Goal: Transaction & Acquisition: Purchase product/service

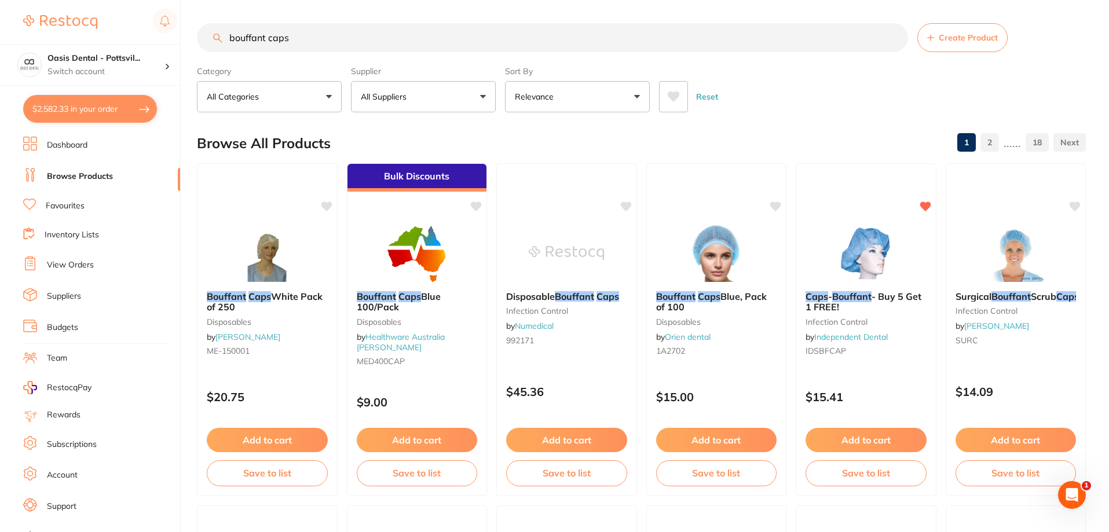
click at [90, 234] on link "Inventory Lists" at bounding box center [72, 235] width 54 height 12
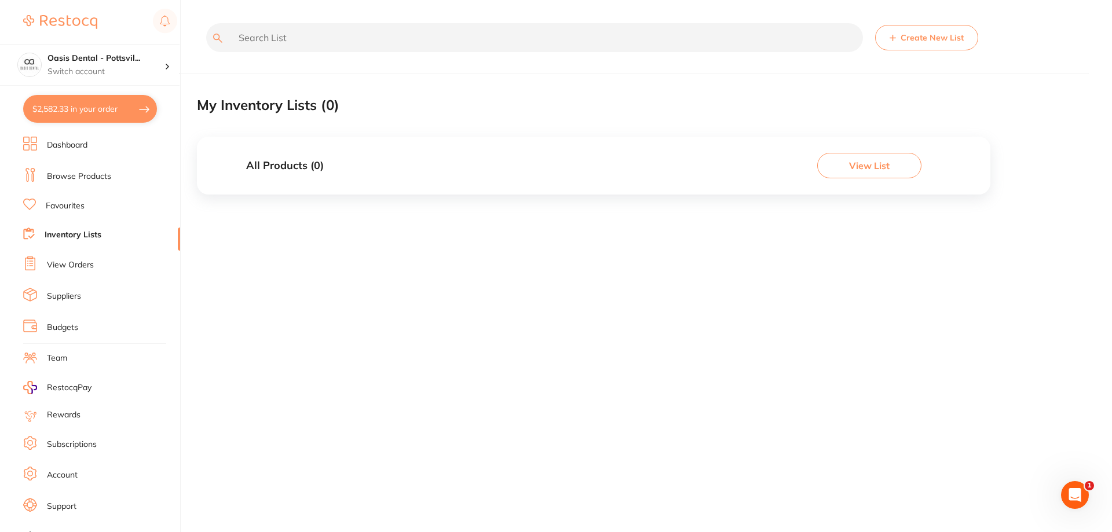
click at [69, 204] on link "Favourites" at bounding box center [65, 206] width 39 height 12
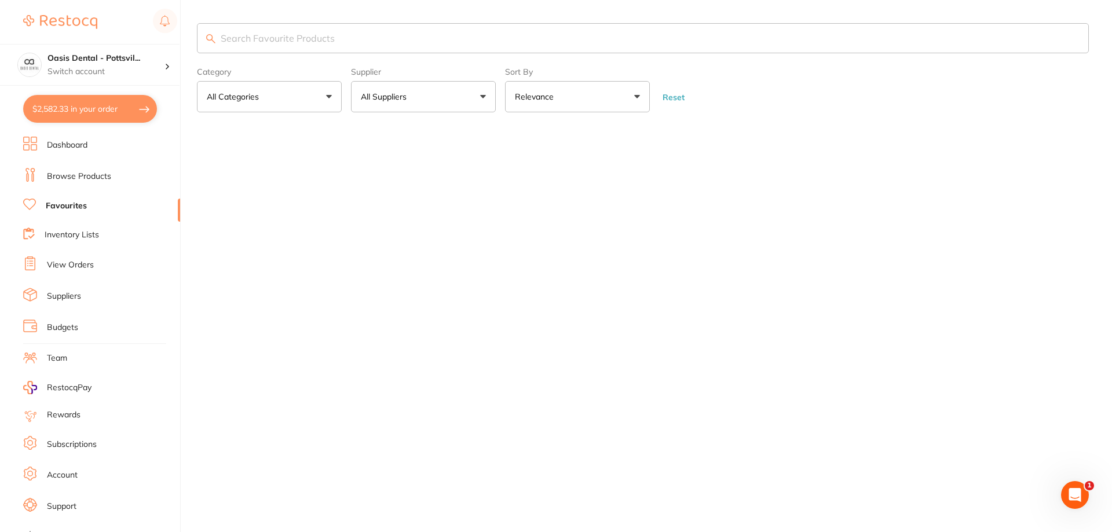
click at [284, 37] on input "search" at bounding box center [643, 38] width 892 height 30
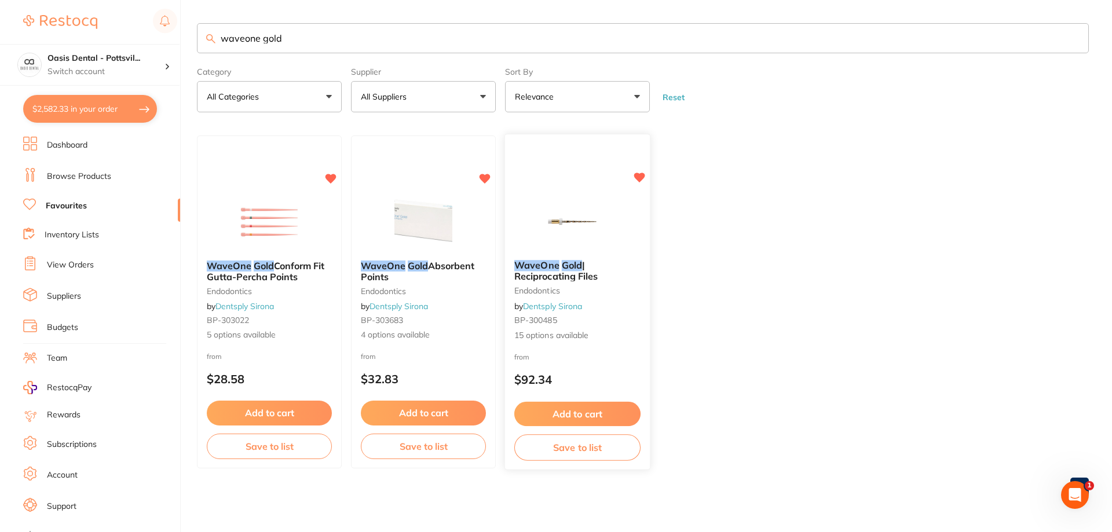
type input "waveone gold"
click at [624, 321] on small "BP-300485" at bounding box center [577, 320] width 126 height 9
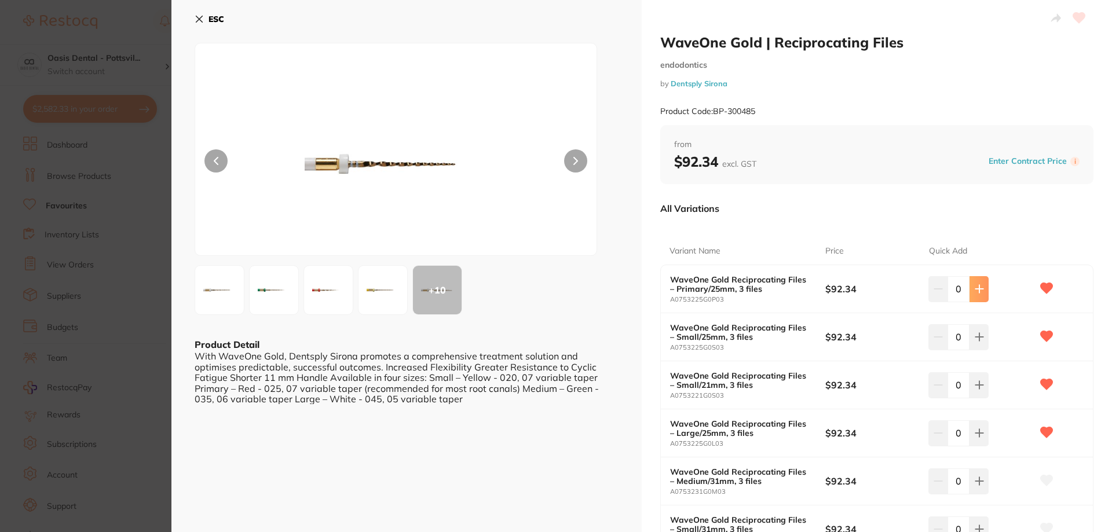
click at [978, 291] on icon at bounding box center [978, 288] width 9 height 9
click at [974, 289] on icon at bounding box center [978, 288] width 9 height 9
type input "3"
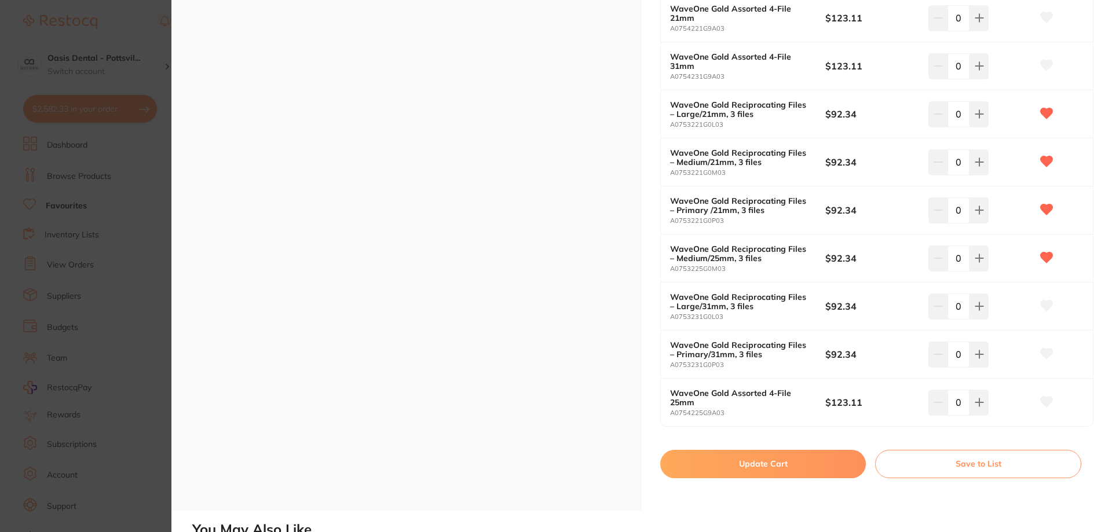
scroll to position [811, 0]
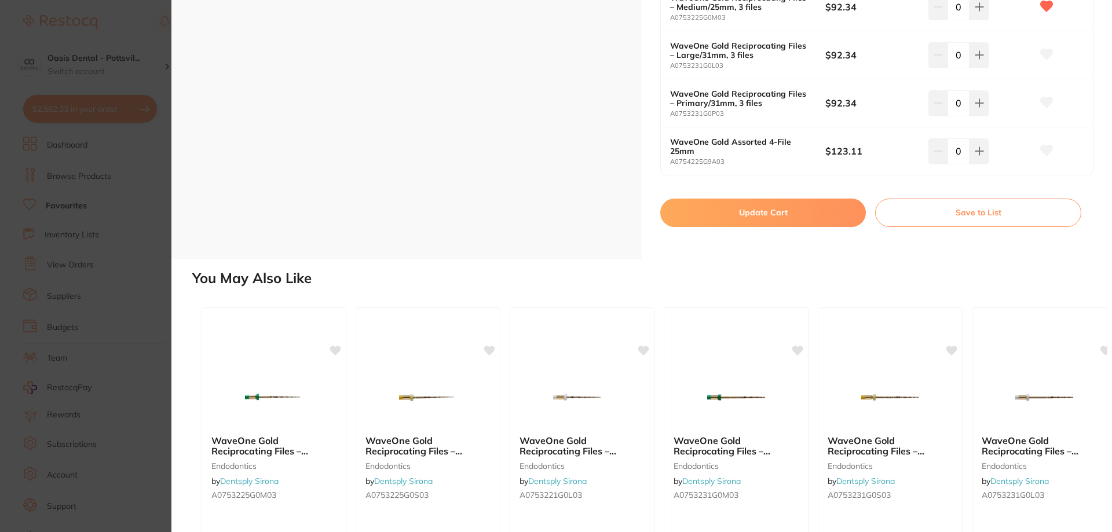
click at [757, 214] on button "Update Cart" at bounding box center [763, 213] width 206 height 28
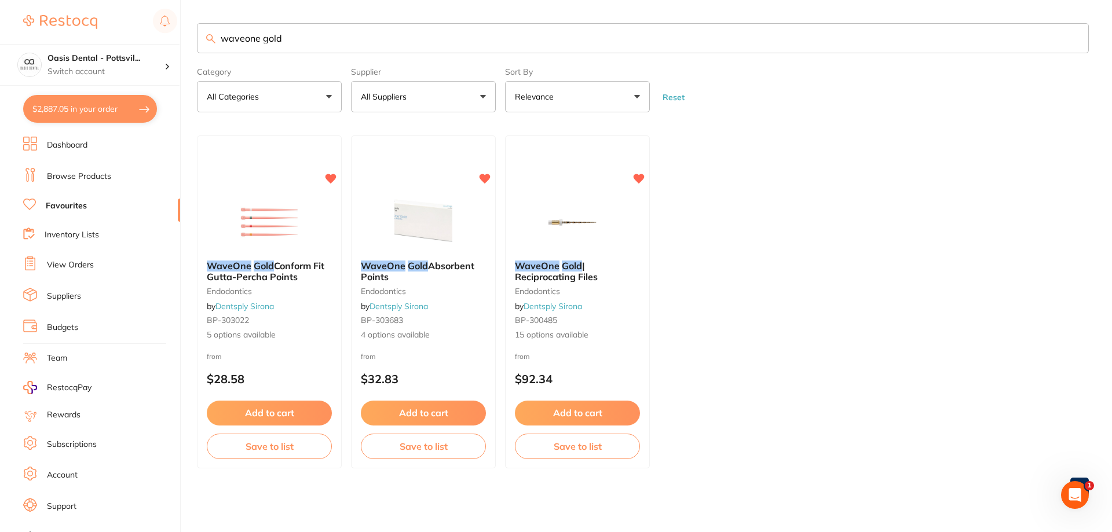
click at [90, 112] on button "$2,887.05 in your order" at bounding box center [90, 109] width 134 height 28
checkbox input "true"
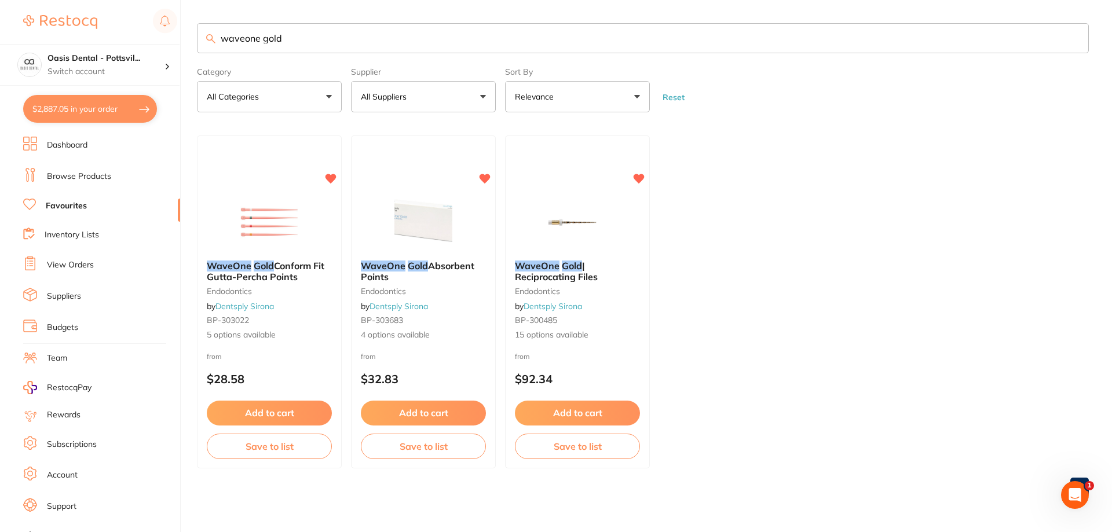
checkbox input "true"
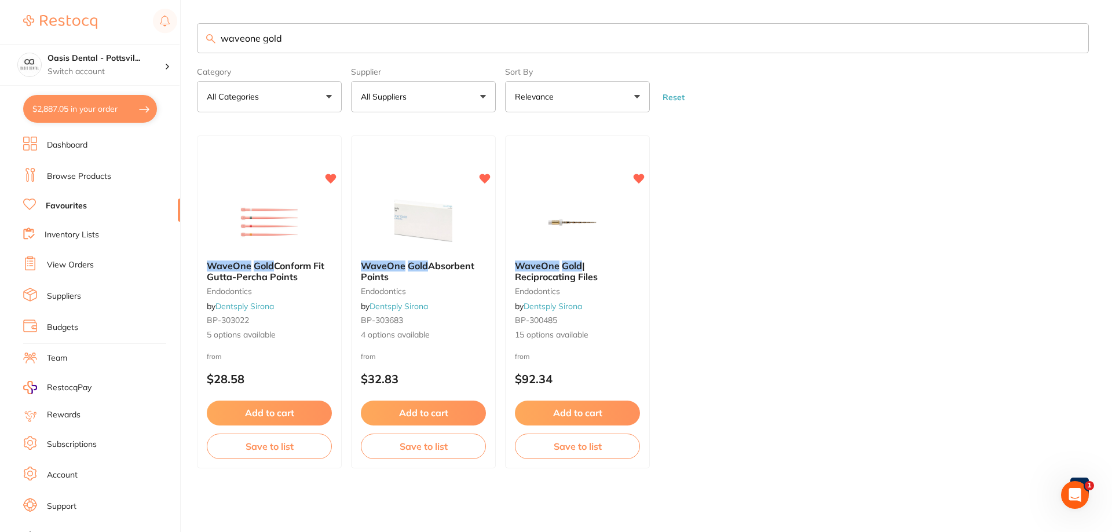
checkbox input "true"
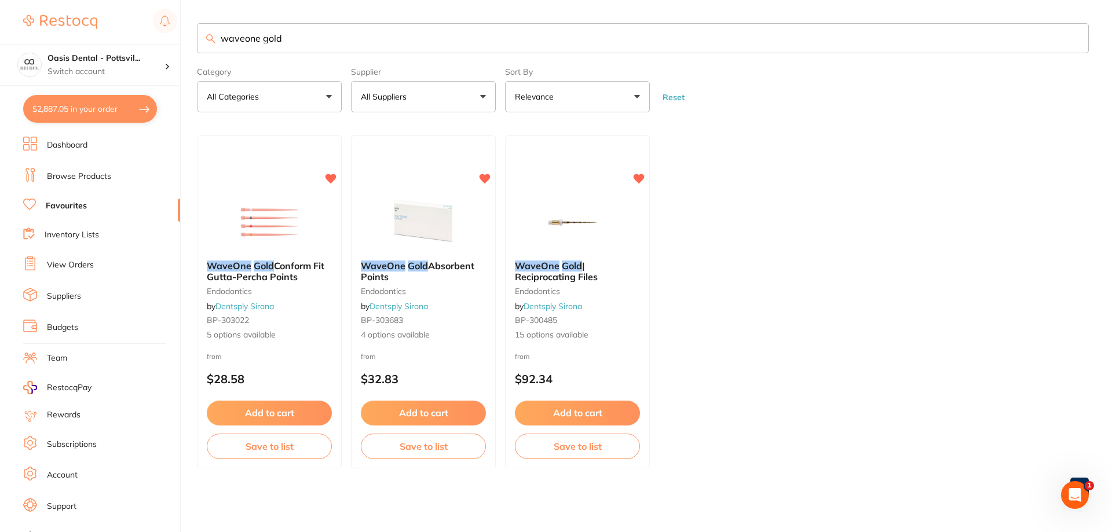
checkbox input "true"
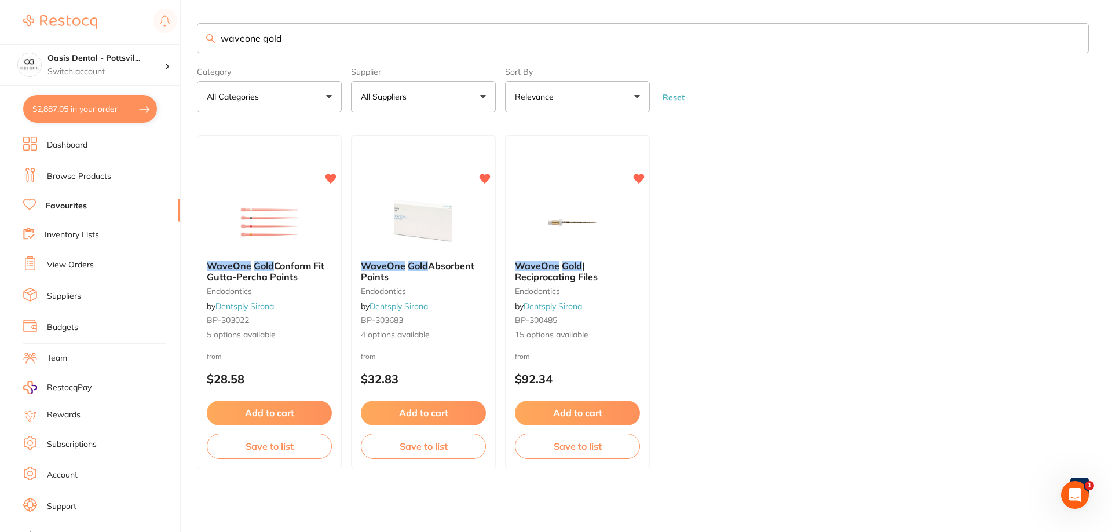
checkbox input "true"
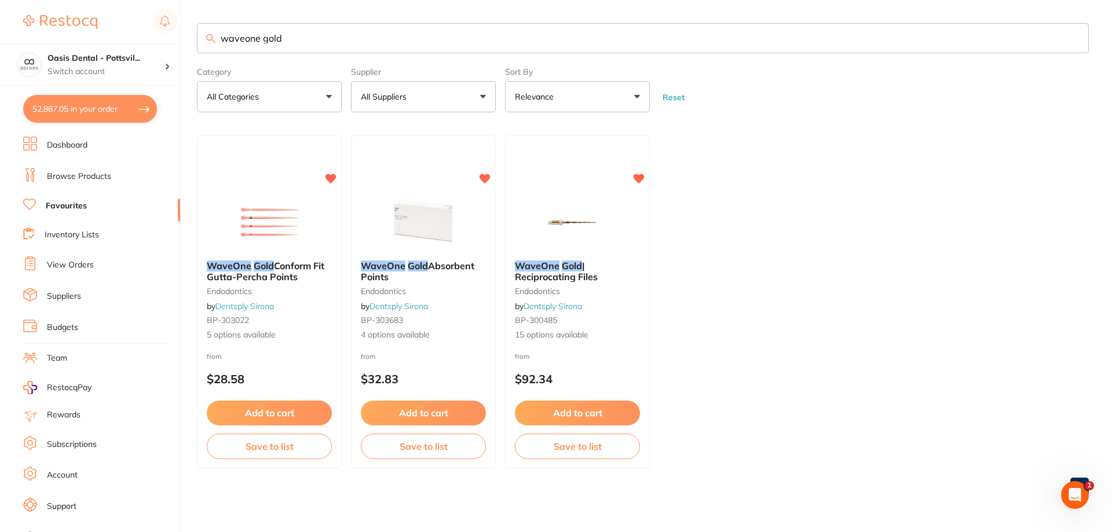
checkbox input "true"
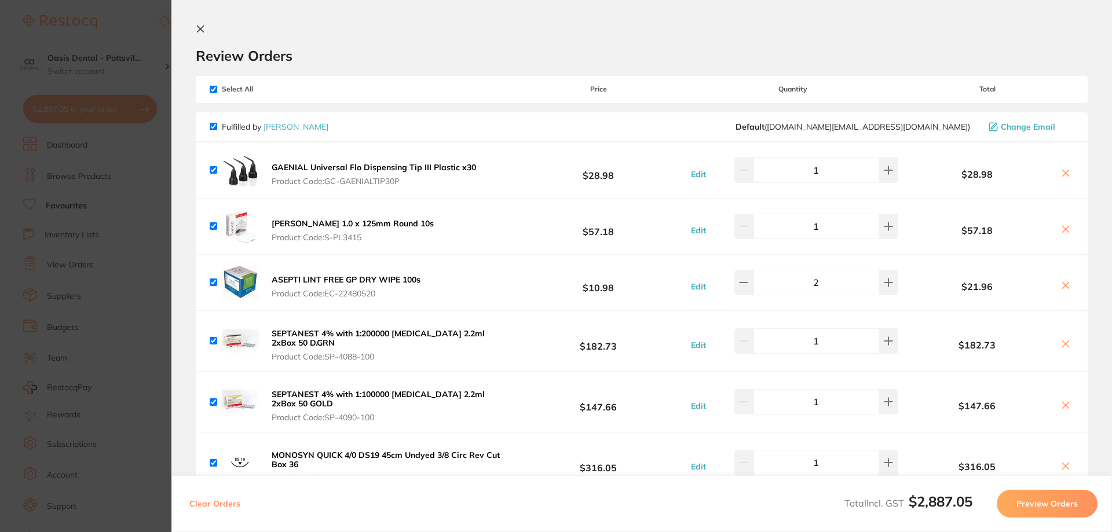
click at [217, 91] on input "checkbox" at bounding box center [214, 90] width 8 height 8
checkbox input "false"
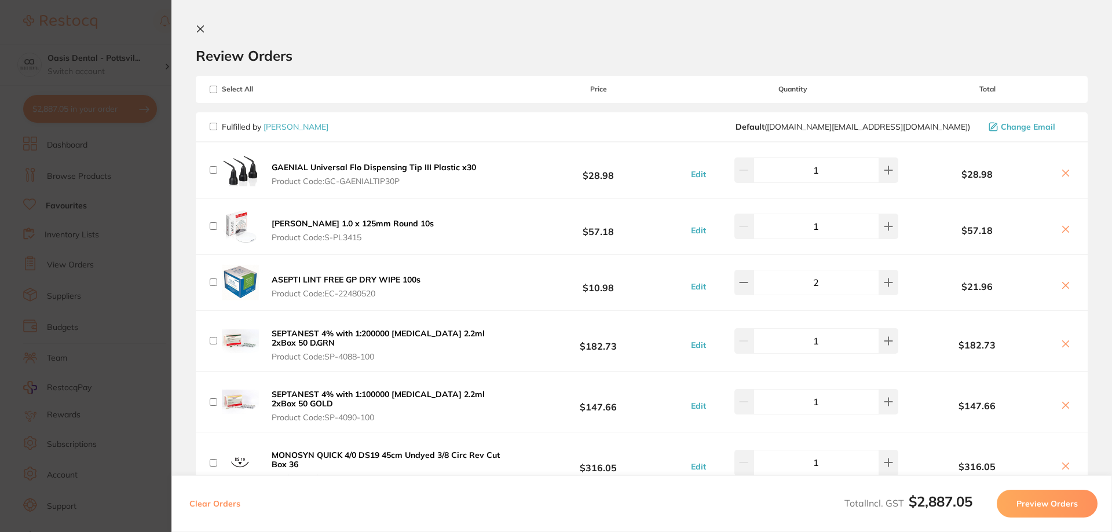
checkbox input "false"
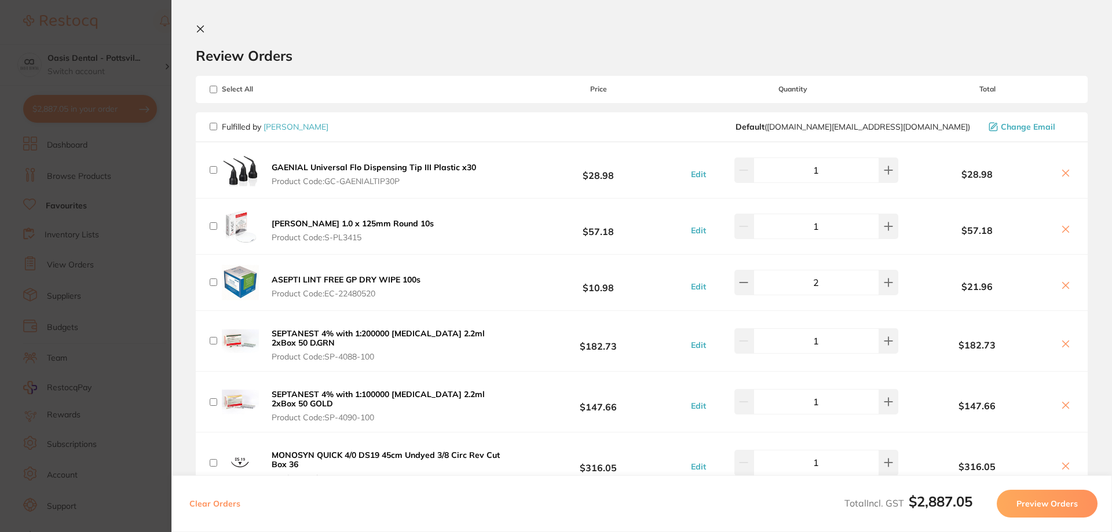
checkbox input "false"
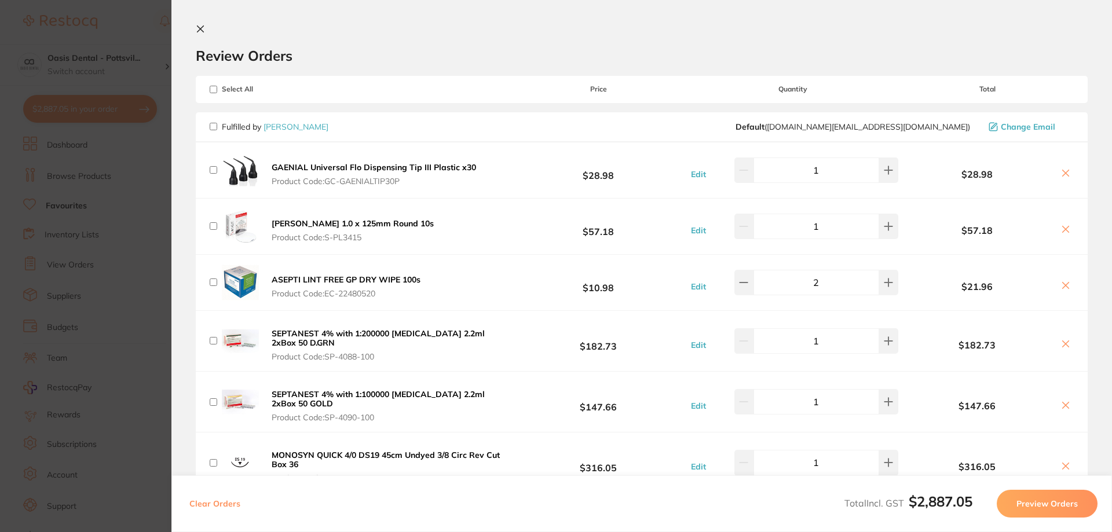
checkbox input "false"
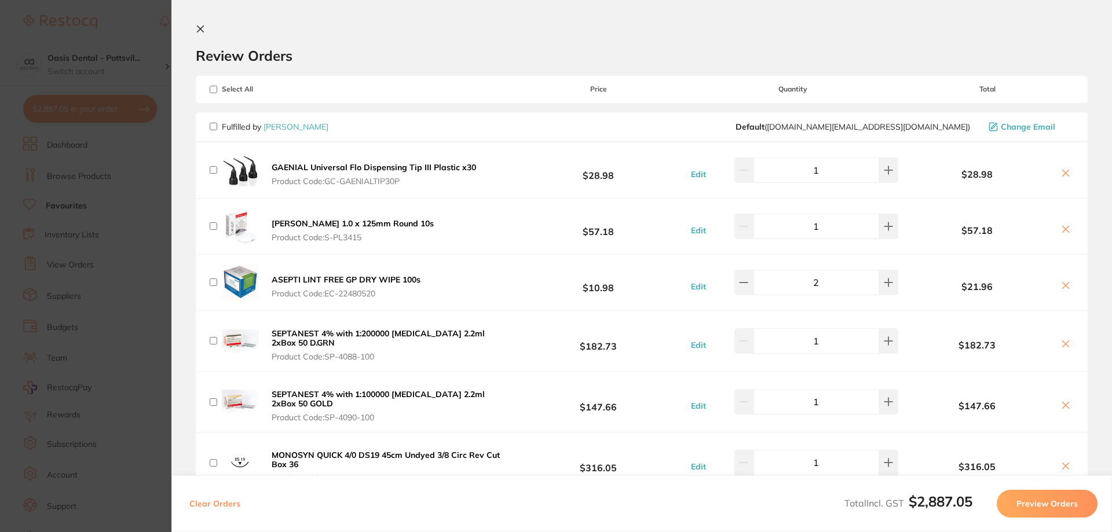
checkbox input "false"
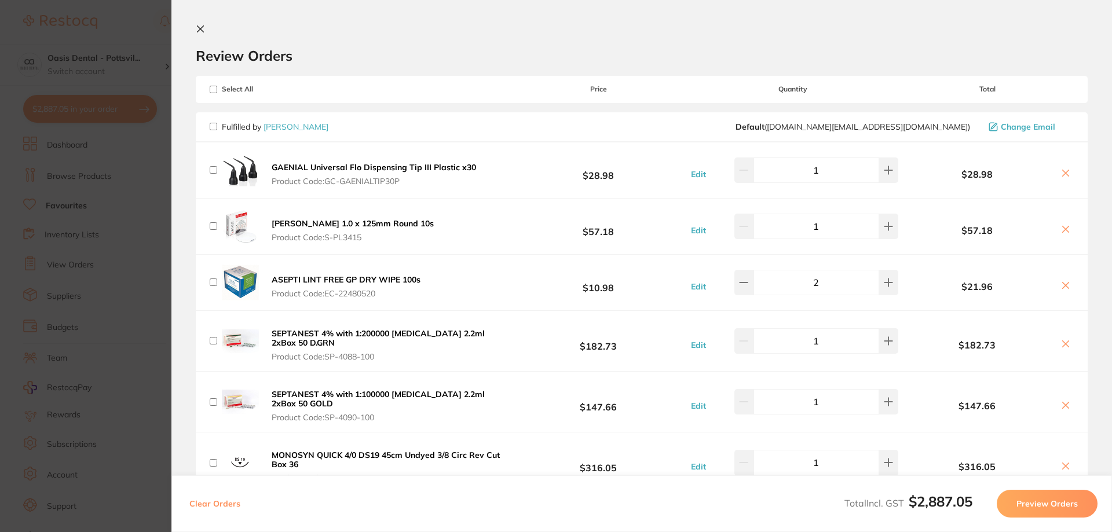
checkbox input "false"
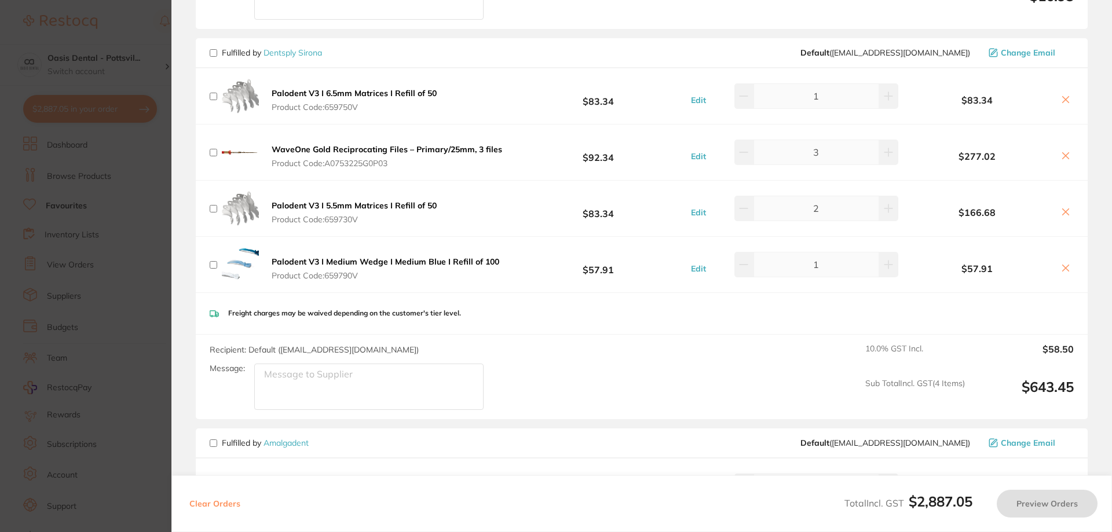
scroll to position [926, 0]
click at [215, 53] on input "checkbox" at bounding box center [214, 52] width 8 height 8
checkbox input "true"
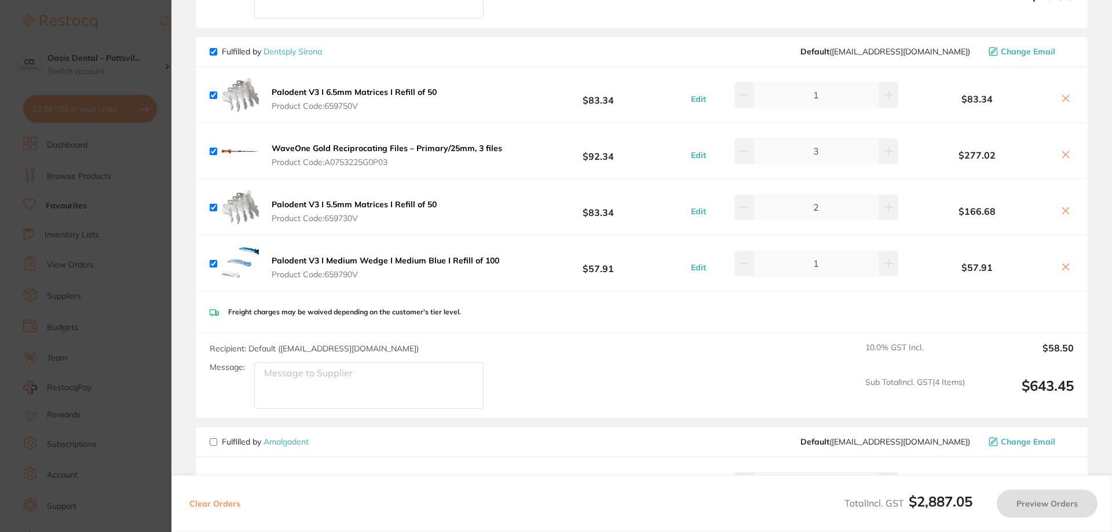
checkbox input "true"
click at [1044, 508] on button "Preview Orders" at bounding box center [1046, 504] width 101 height 28
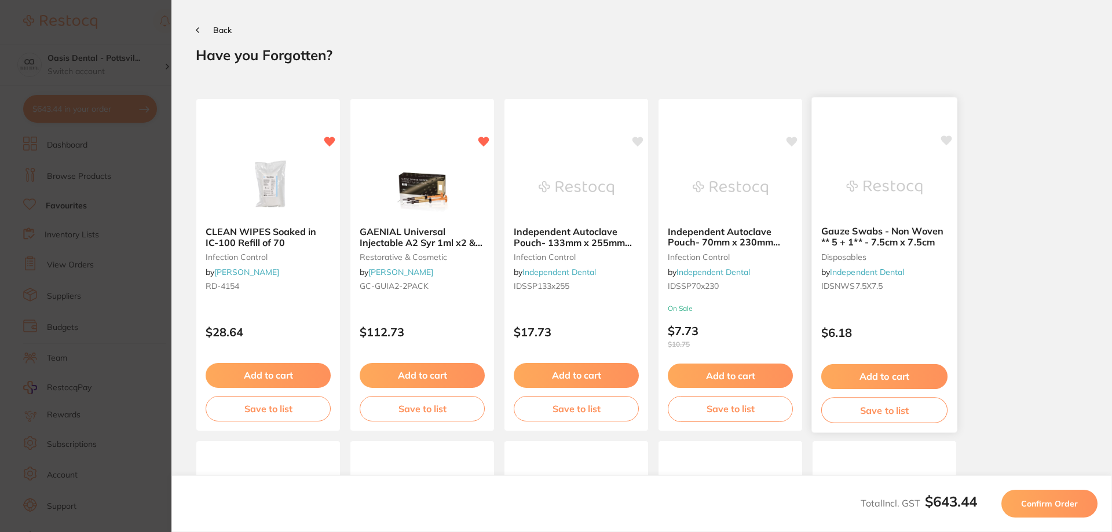
scroll to position [0, 0]
click at [1047, 507] on span "Confirm Order" at bounding box center [1049, 503] width 57 height 10
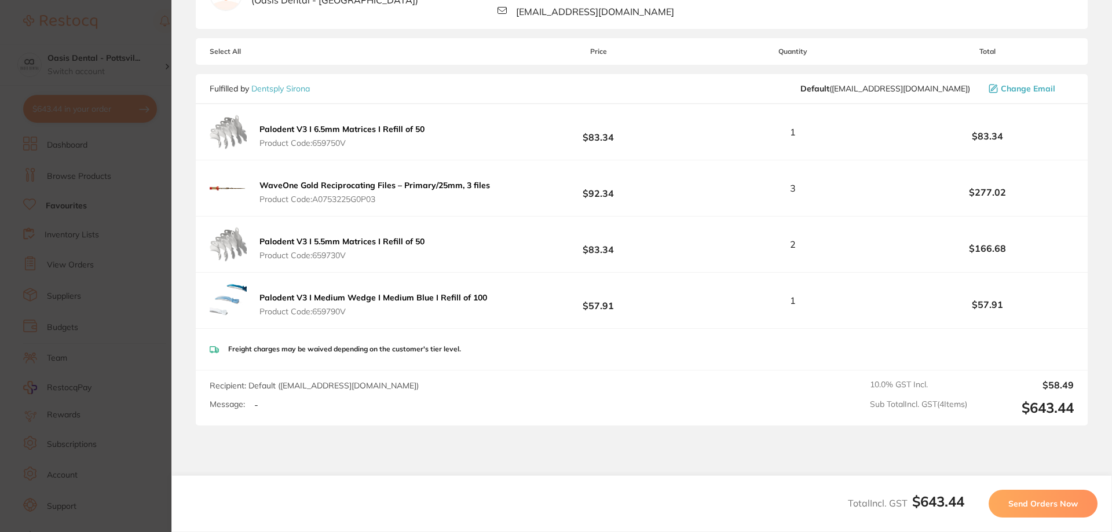
scroll to position [174, 0]
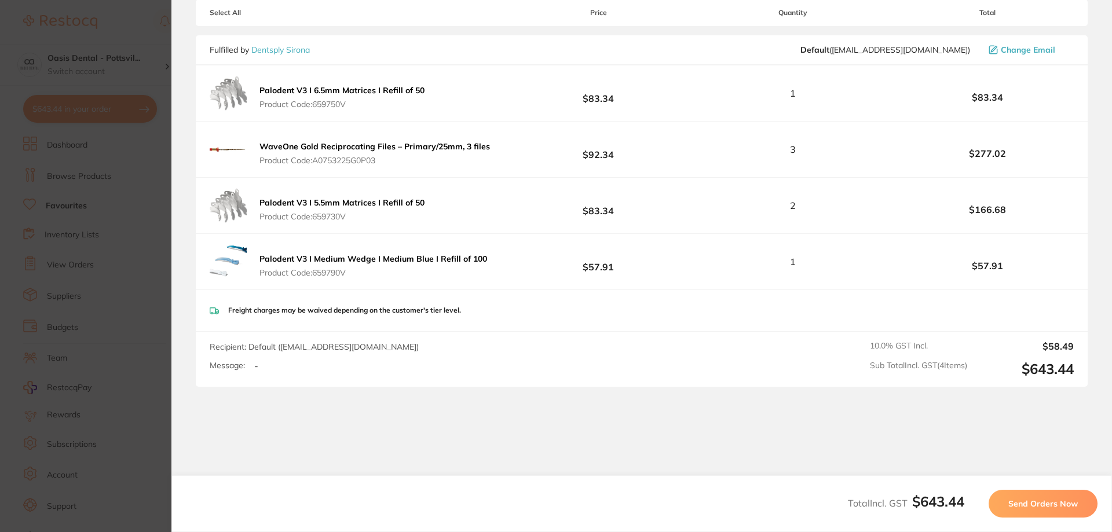
click at [1047, 505] on span "Send Orders Now" at bounding box center [1042, 503] width 69 height 10
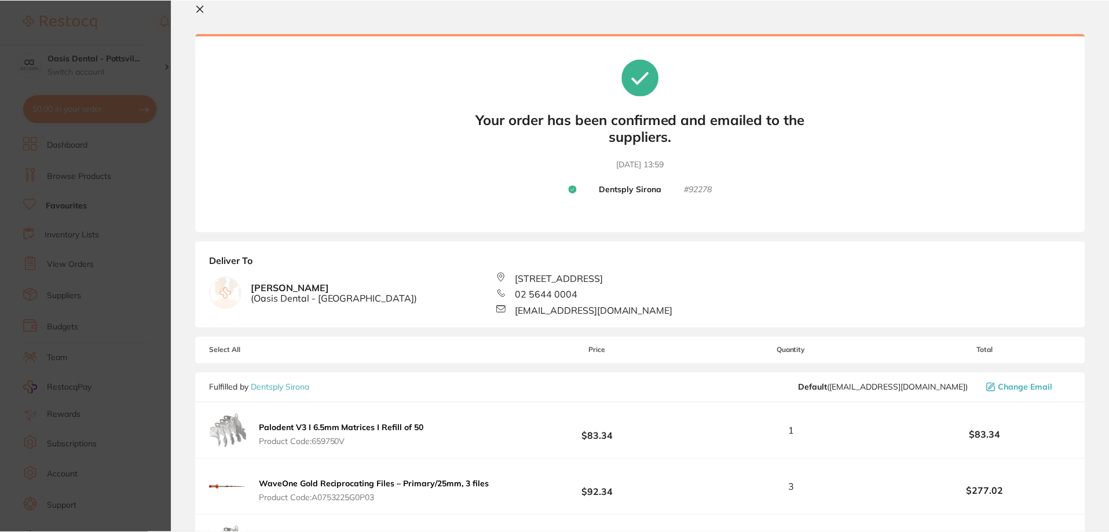
scroll to position [0, 0]
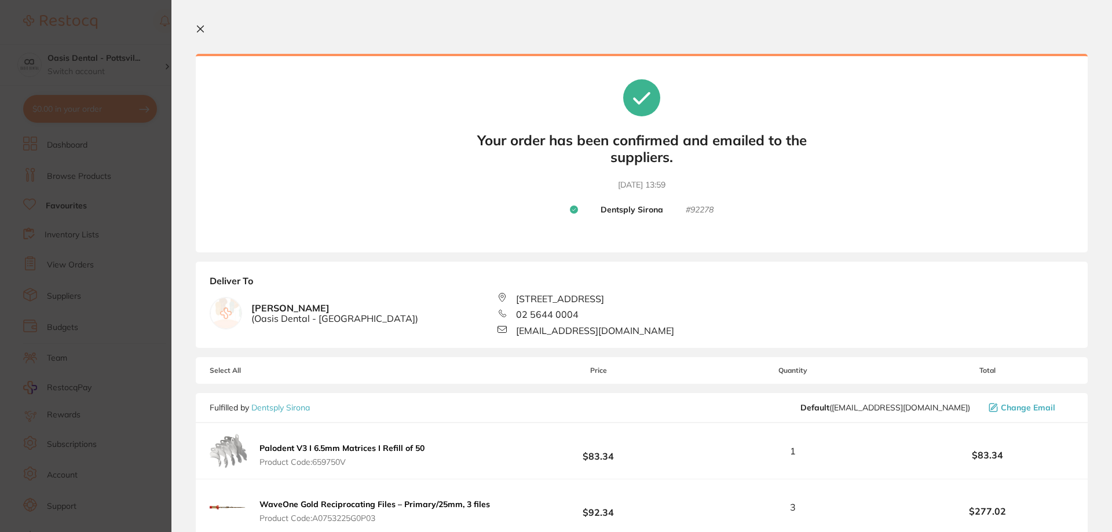
click at [201, 26] on icon at bounding box center [200, 28] width 9 height 9
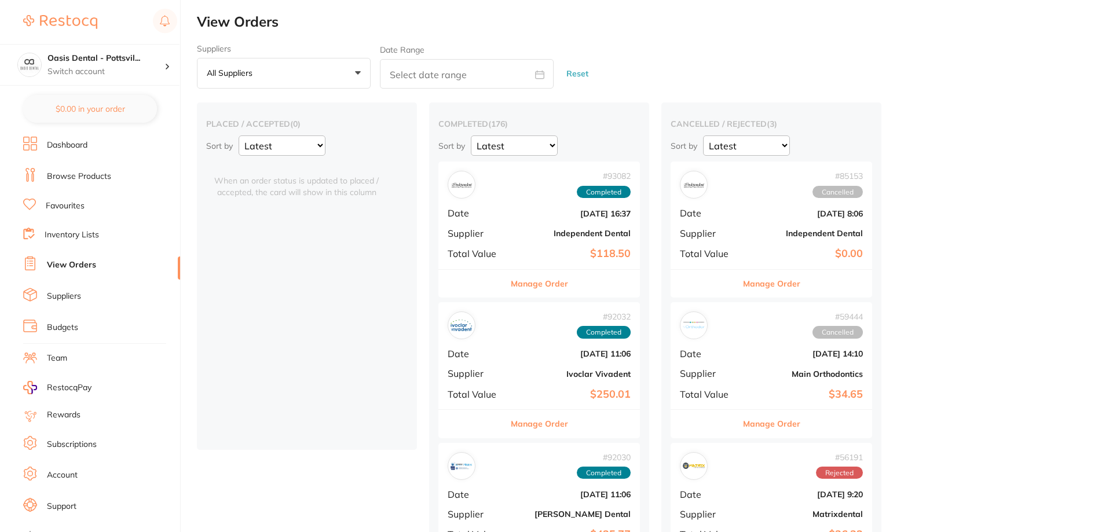
checkbox input "false"
